Goal: Transaction & Acquisition: Purchase product/service

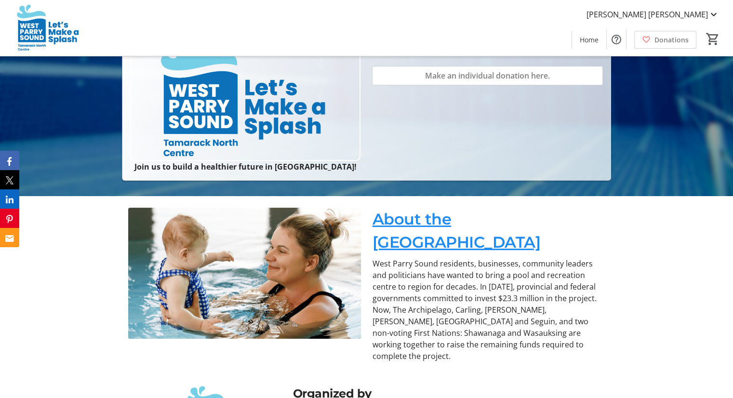
scroll to position [112, 0]
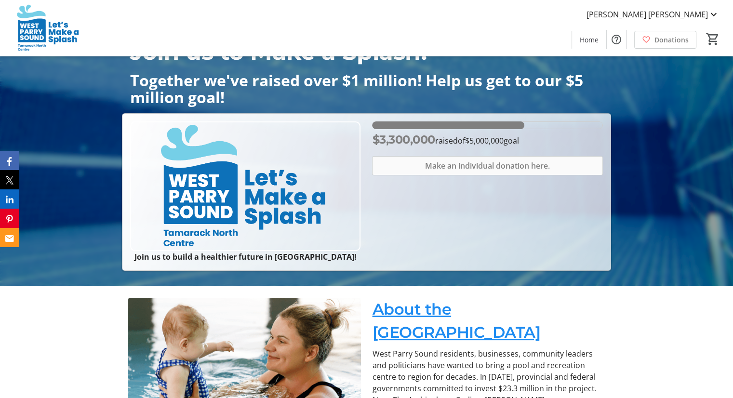
click at [495, 167] on span "Make an individual donation here." at bounding box center [487, 166] width 125 height 12
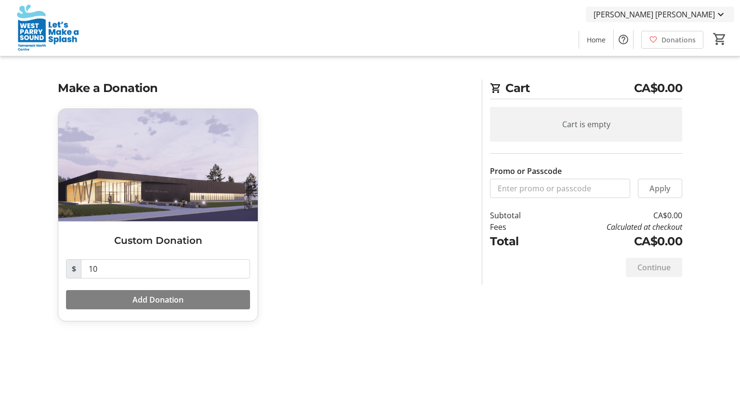
click at [715, 13] on span "[PERSON_NAME] [PERSON_NAME]" at bounding box center [654, 15] width 121 height 12
click at [412, 32] on div at bounding box center [370, 199] width 740 height 398
click at [49, 30] on img at bounding box center [49, 28] width 86 height 48
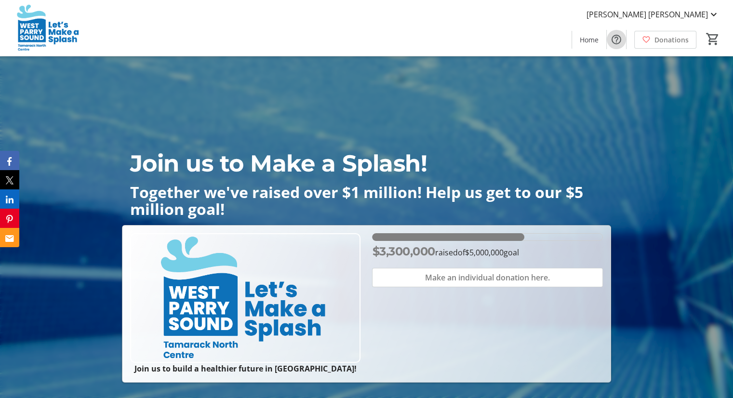
click at [613, 42] on mat-icon "Help" at bounding box center [617, 40] width 12 height 12
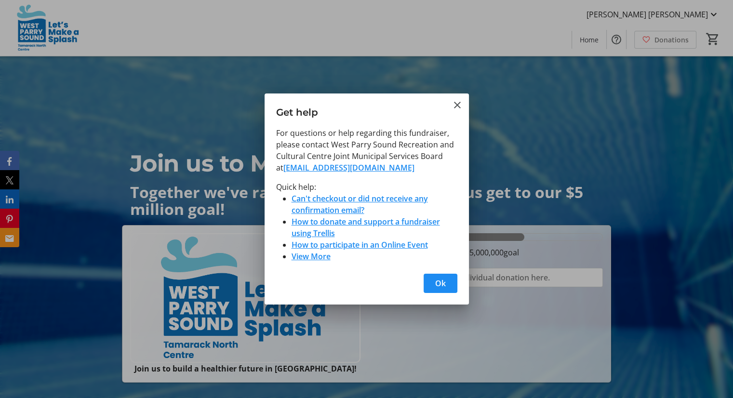
click at [308, 258] on link "View More" at bounding box center [311, 256] width 39 height 11
click at [459, 104] on mat-icon "Close" at bounding box center [457, 105] width 12 height 12
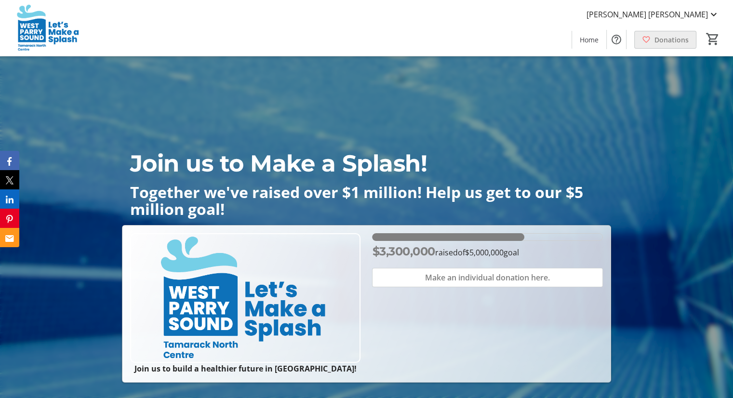
click at [657, 38] on span "Donations" at bounding box center [671, 40] width 34 height 10
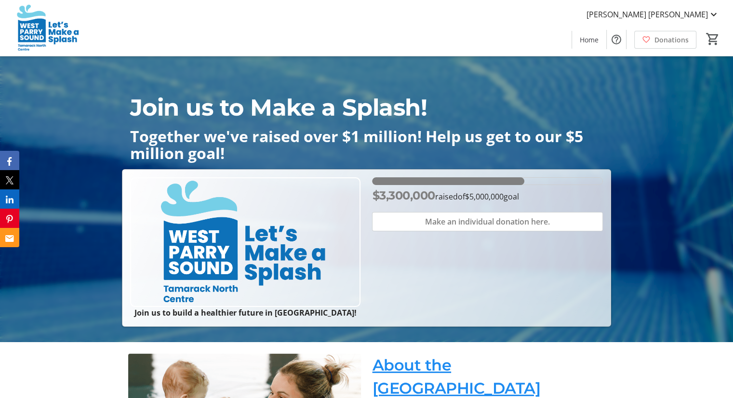
scroll to position [145, 0]
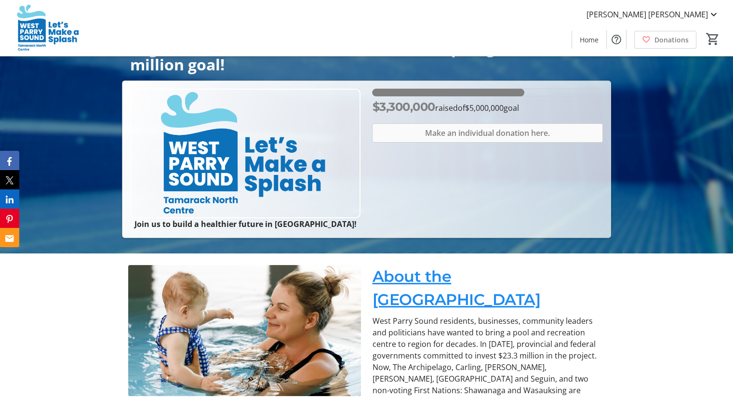
click at [523, 135] on span "Make an individual donation here." at bounding box center [487, 133] width 125 height 12
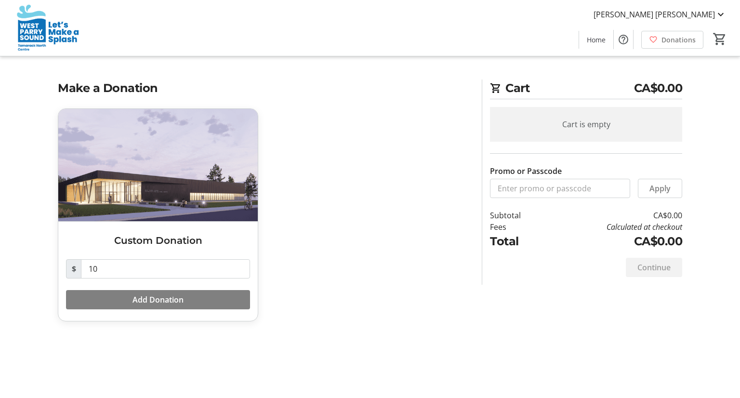
click at [614, 88] on h2 "Cart CA$0.00" at bounding box center [586, 90] width 192 height 20
click at [658, 89] on span "CA$0.00" at bounding box center [658, 88] width 49 height 17
drag, startPoint x: 126, startPoint y: 270, endPoint x: 75, endPoint y: 267, distance: 50.7
click at [75, 267] on div "$ 10" at bounding box center [158, 268] width 184 height 19
type input "200"
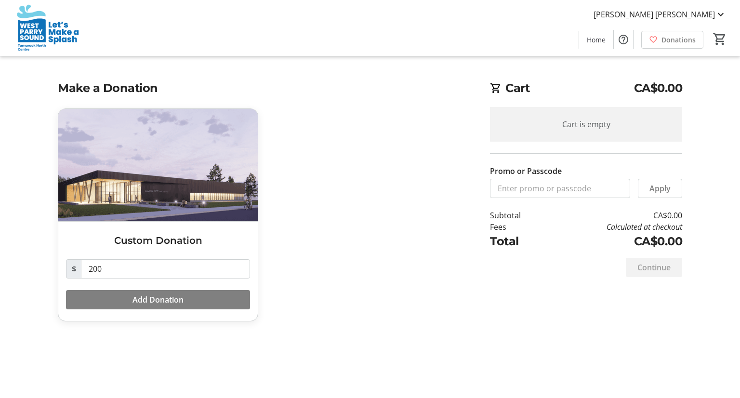
click at [341, 249] on div "Custom Donation $ 200 Add Donation" at bounding box center [264, 220] width 424 height 225
click at [162, 297] on span "Add Donation" at bounding box center [158, 300] width 51 height 12
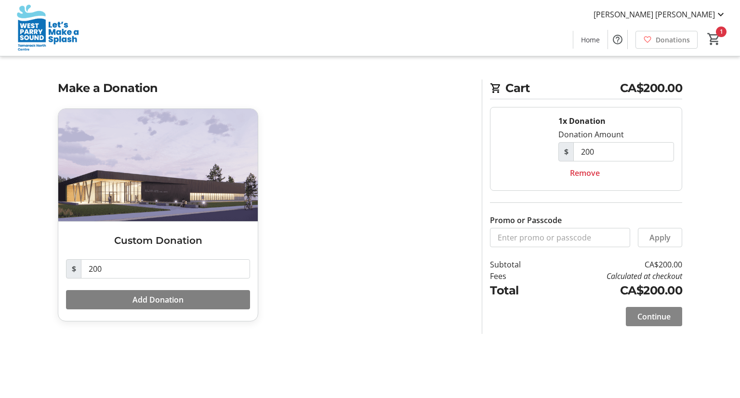
click at [658, 320] on span "Continue" at bounding box center [653, 317] width 33 height 12
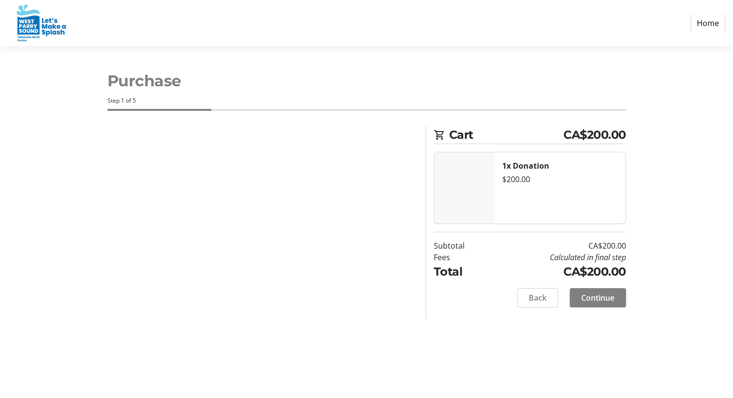
select select "CA"
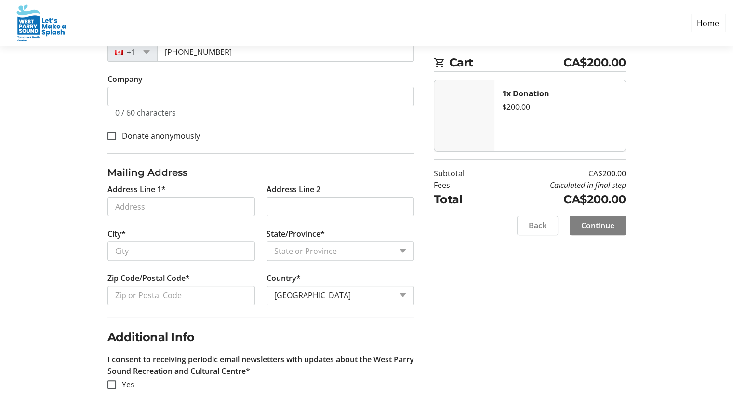
scroll to position [241, 0]
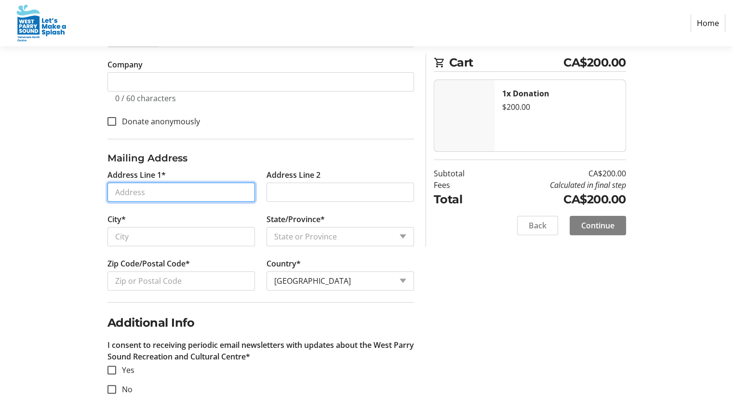
click at [158, 193] on input "Address Line 1*" at bounding box center [180, 192] width 147 height 19
type input "32 Virginia Hts"
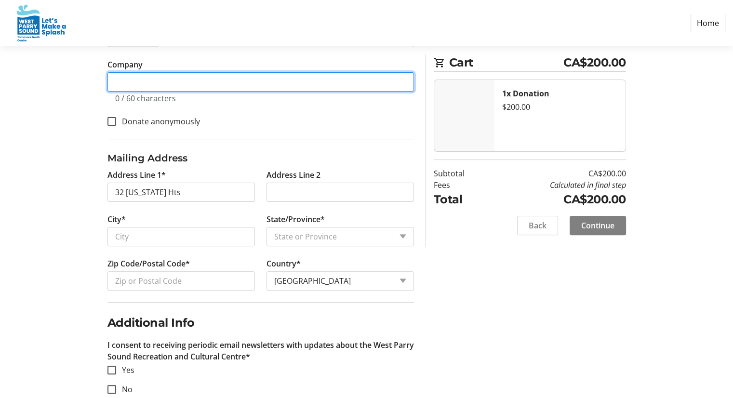
type input "788902336 RT0001"
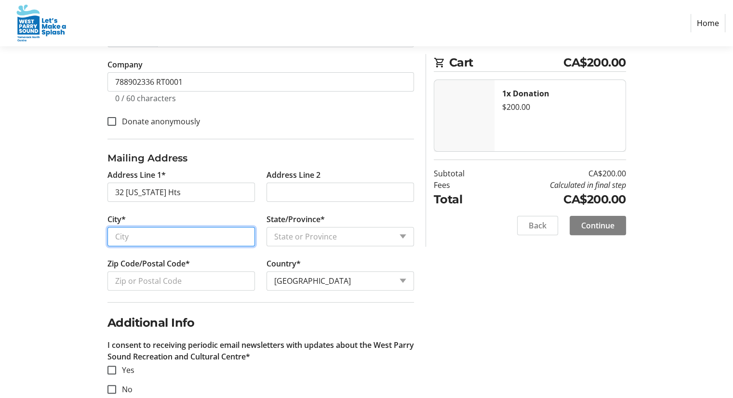
type input "Parry Sound"
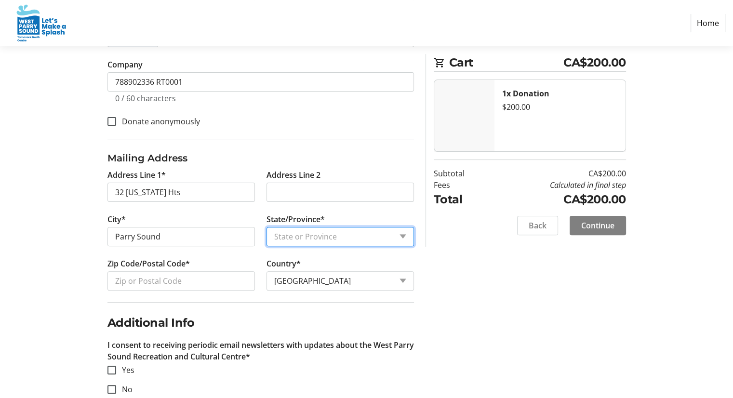
select select "ON"
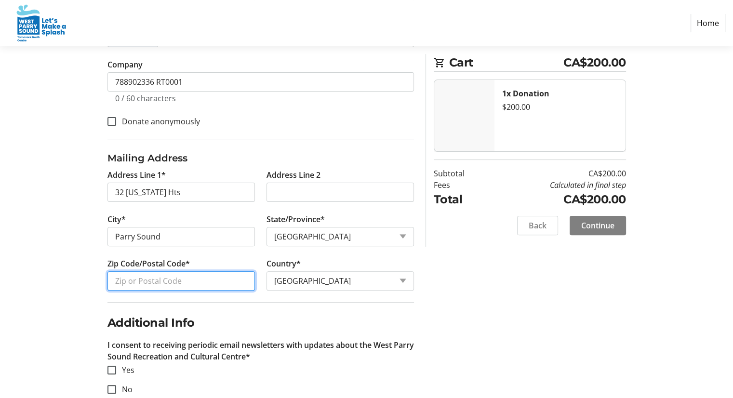
type input "P2A 3A8"
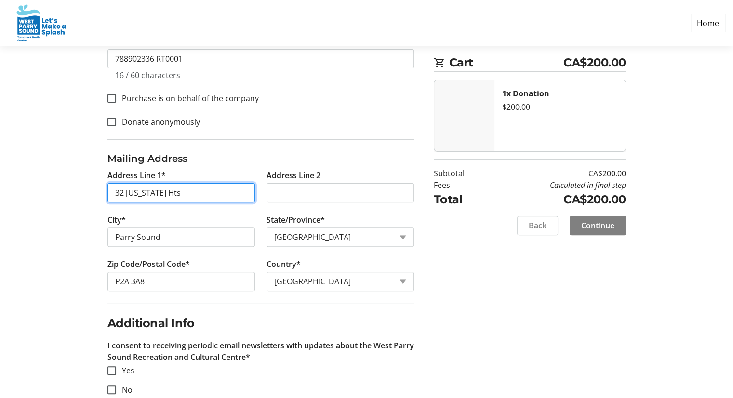
scroll to position [283, 0]
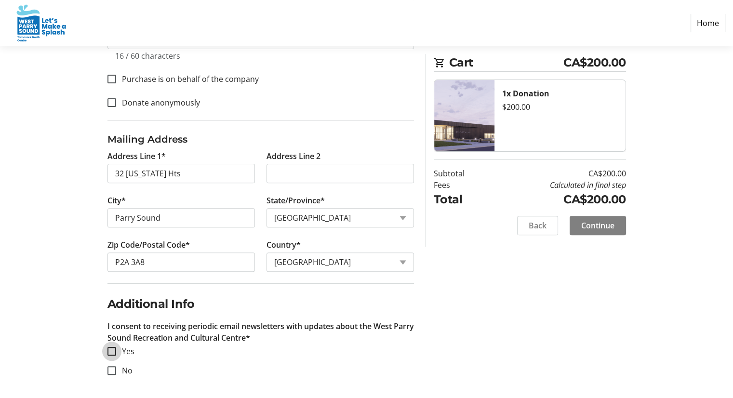
click at [113, 350] on input "Yes" at bounding box center [111, 351] width 9 height 9
checkbox input "true"
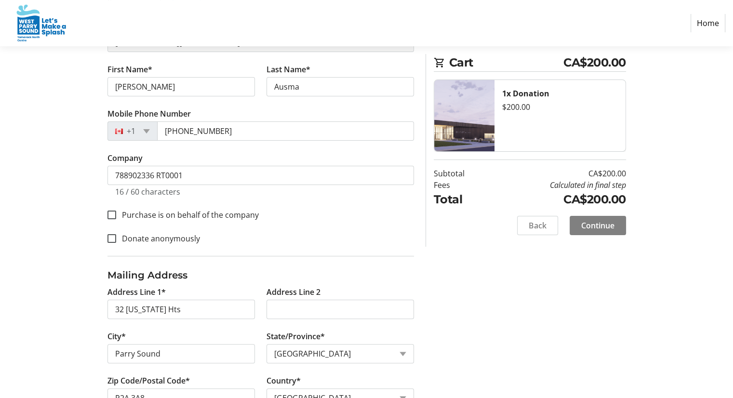
scroll to position [91, 0]
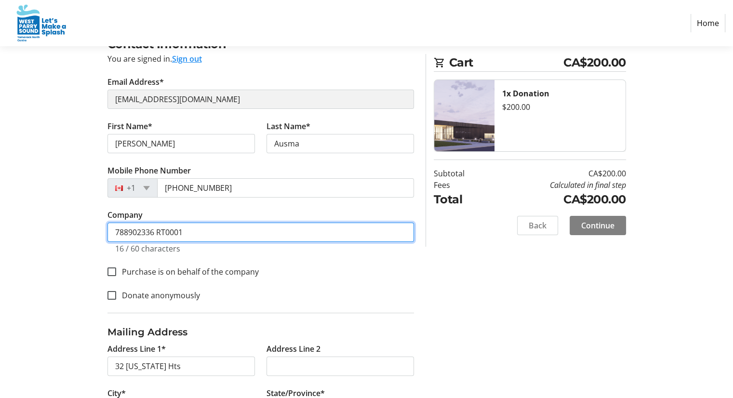
drag, startPoint x: 197, startPoint y: 234, endPoint x: 97, endPoint y: 231, distance: 99.3
click at [97, 231] on div "Contact Information You are signed in. Sign out Email Address* s_ausma@yahoo.co…" at bounding box center [367, 314] width 636 height 557
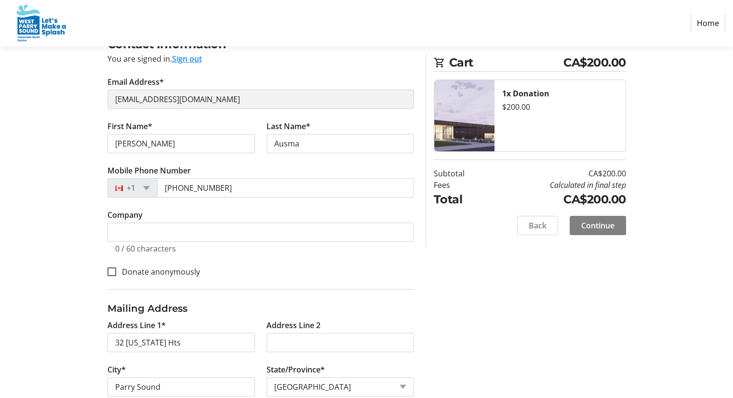
click at [60, 212] on div "Contact Information You are signed in. Sign out Email Address* s_ausma@yahoo.co…" at bounding box center [367, 302] width 636 height 533
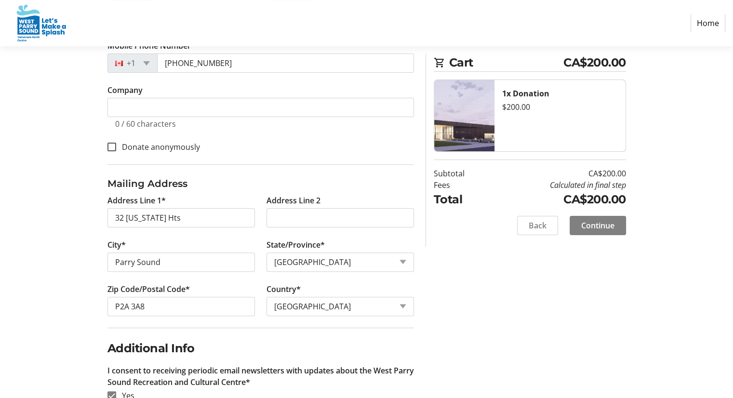
scroll to position [163, 0]
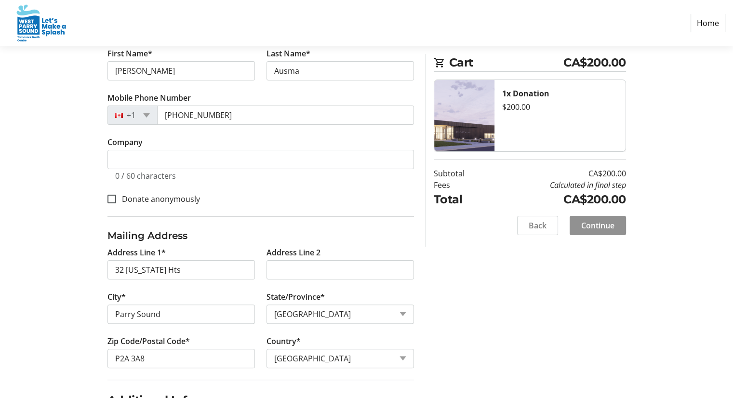
click at [607, 223] on span "Continue" at bounding box center [597, 226] width 33 height 12
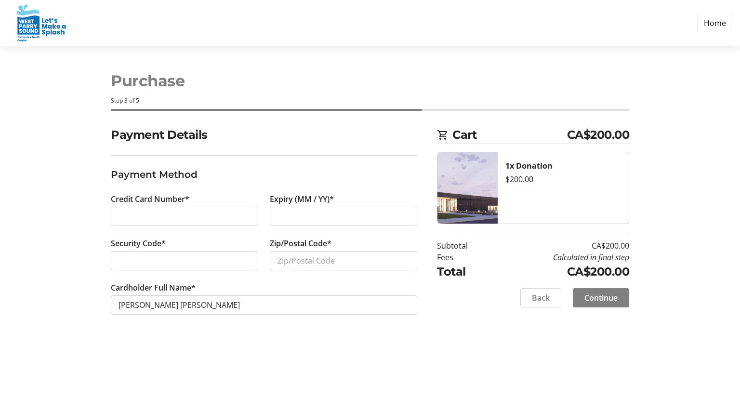
click at [136, 210] on div at bounding box center [184, 216] width 147 height 19
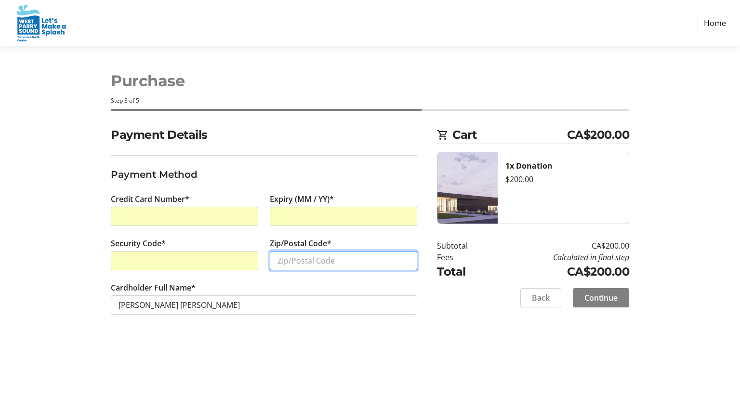
click at [298, 265] on input "Zip/Postal Code*" at bounding box center [343, 260] width 147 height 19
type input "P2A 3A8"
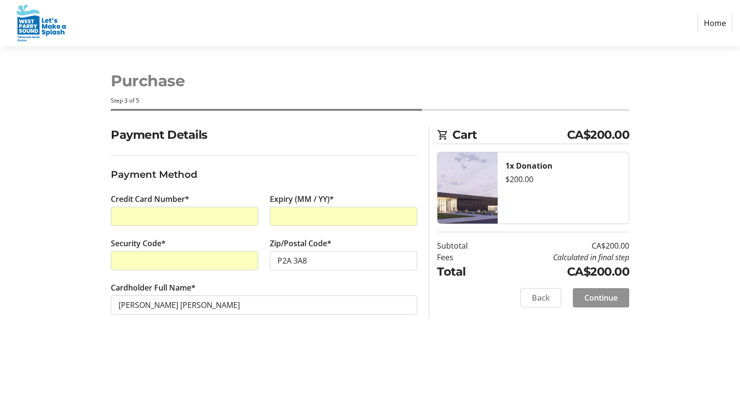
click at [609, 296] on span "Continue" at bounding box center [600, 298] width 33 height 12
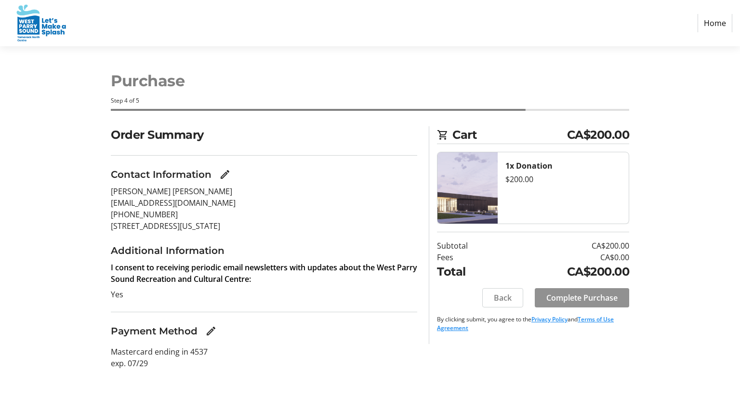
click at [600, 299] on span "Complete Purchase" at bounding box center [581, 298] width 71 height 12
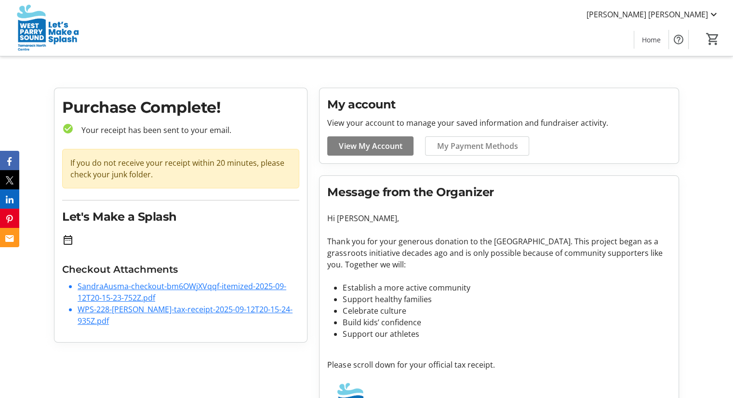
click at [193, 309] on link "WPS-228-Sandra-Ausma-tax-receipt-2025-09-12T20-15-24-935Z.pdf" at bounding box center [185, 315] width 215 height 22
